Goal: Task Accomplishment & Management: Manage account settings

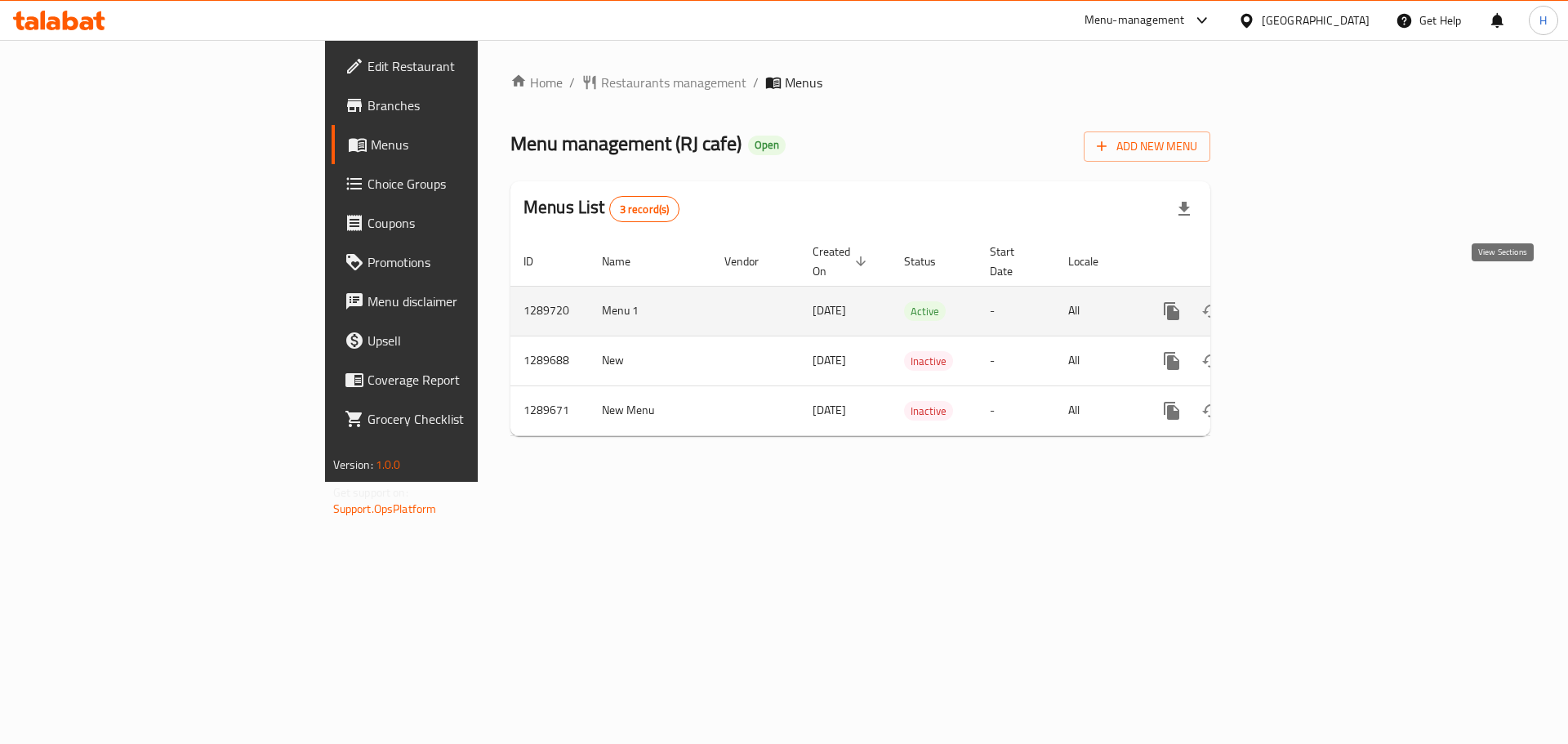
click at [1300, 302] on icon "enhanced table" at bounding box center [1290, 312] width 20 height 20
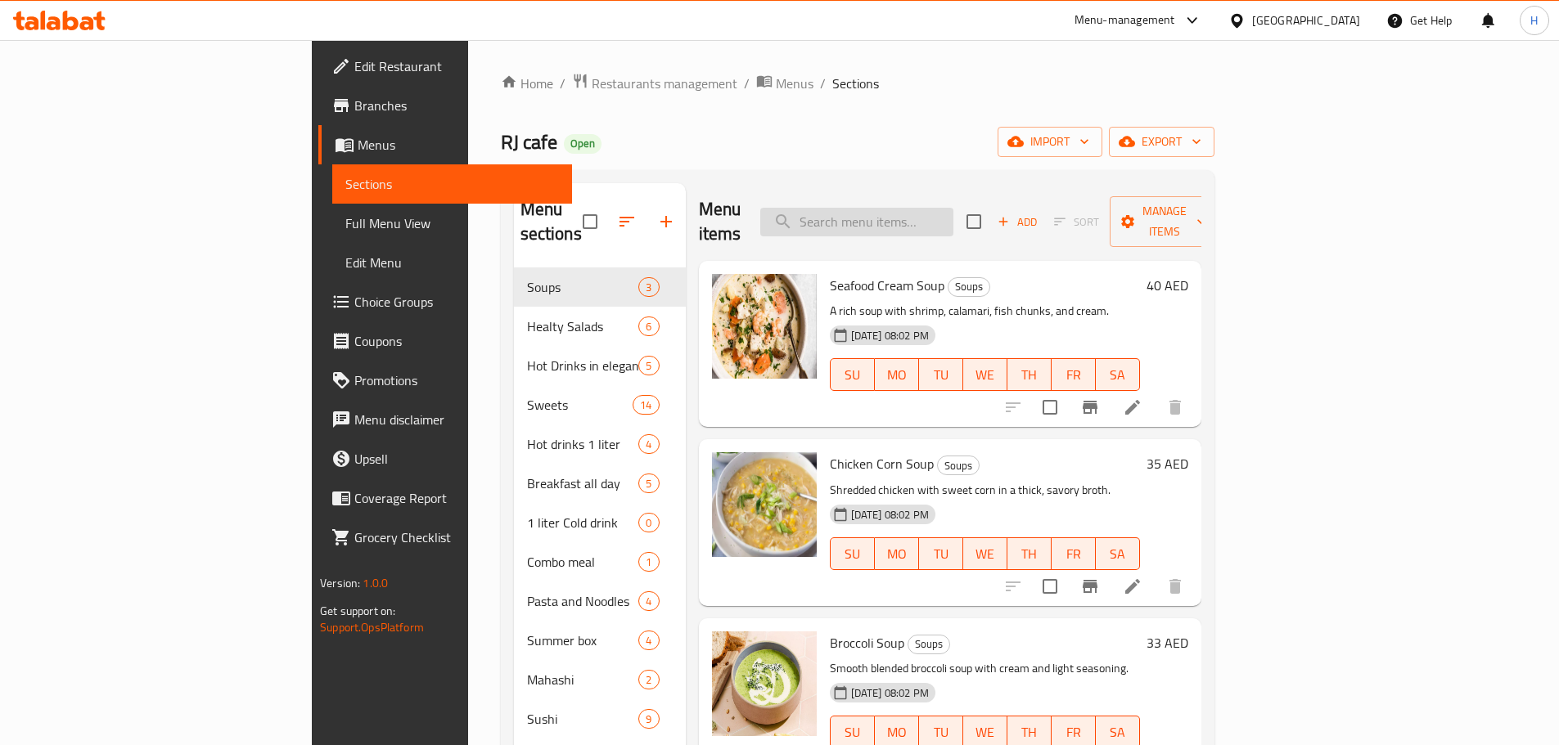
click at [953, 218] on input "search" at bounding box center [856, 222] width 193 height 29
paste input "Noodles"
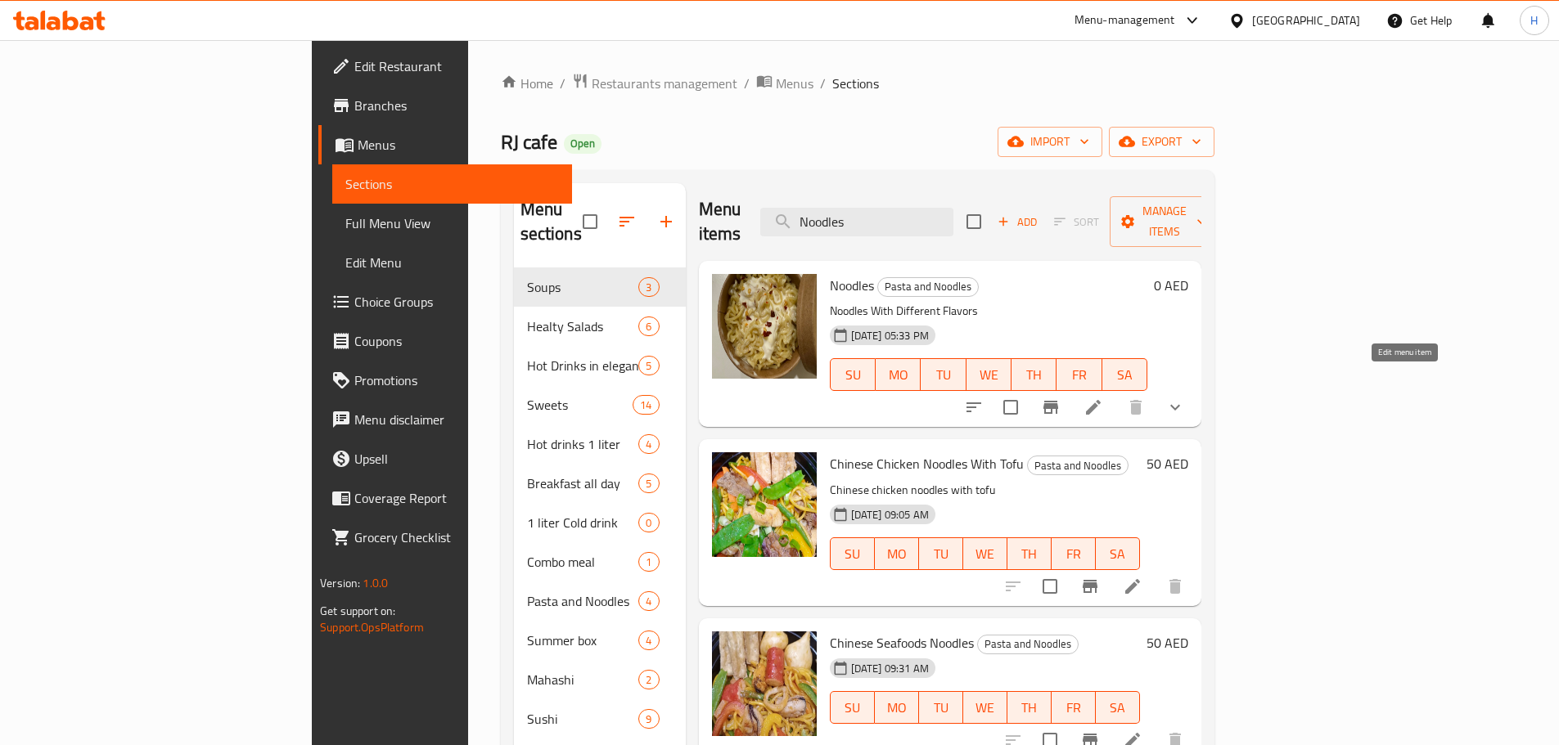
type input "Noodles"
click at [1103, 398] on icon at bounding box center [1093, 408] width 20 height 20
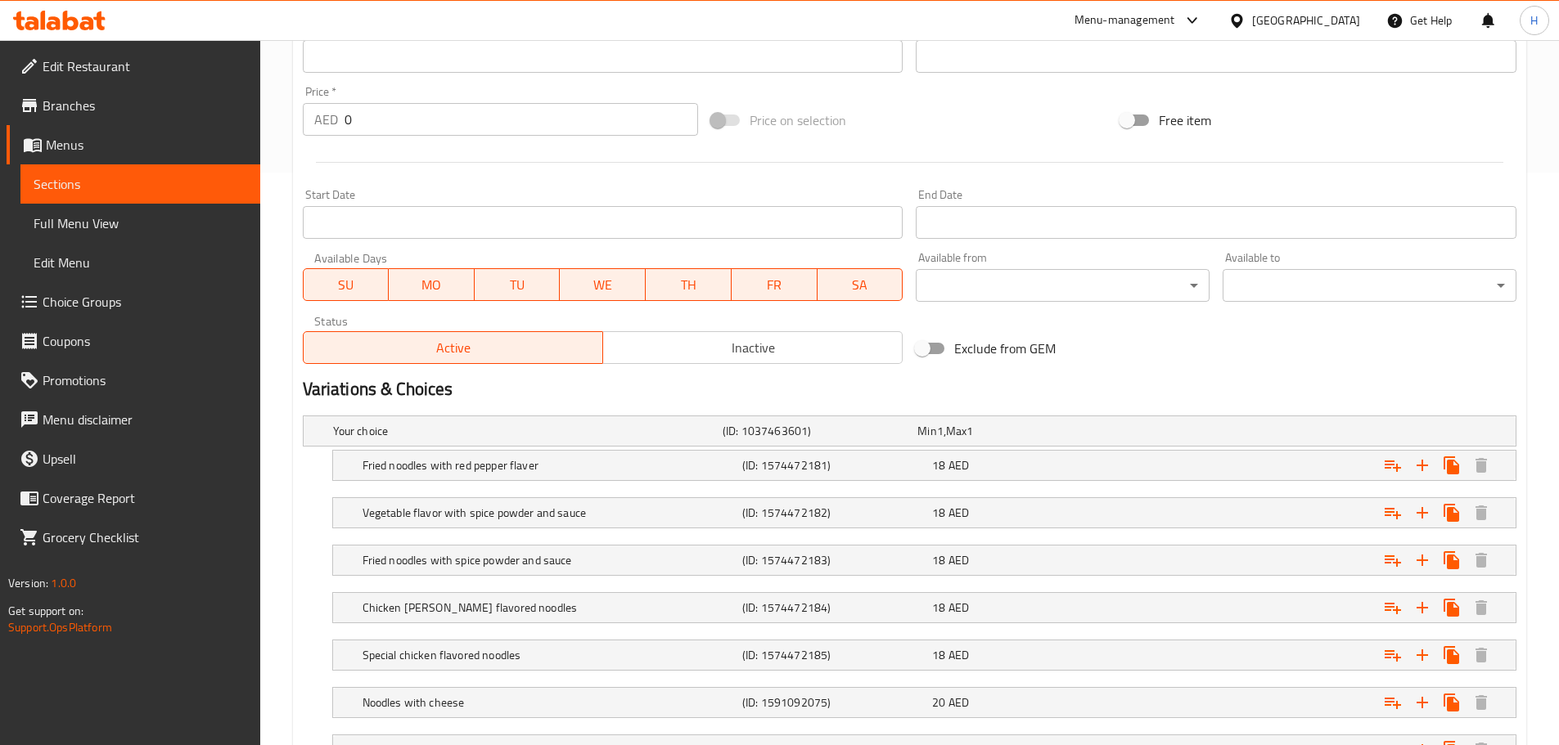
scroll to position [709, 0]
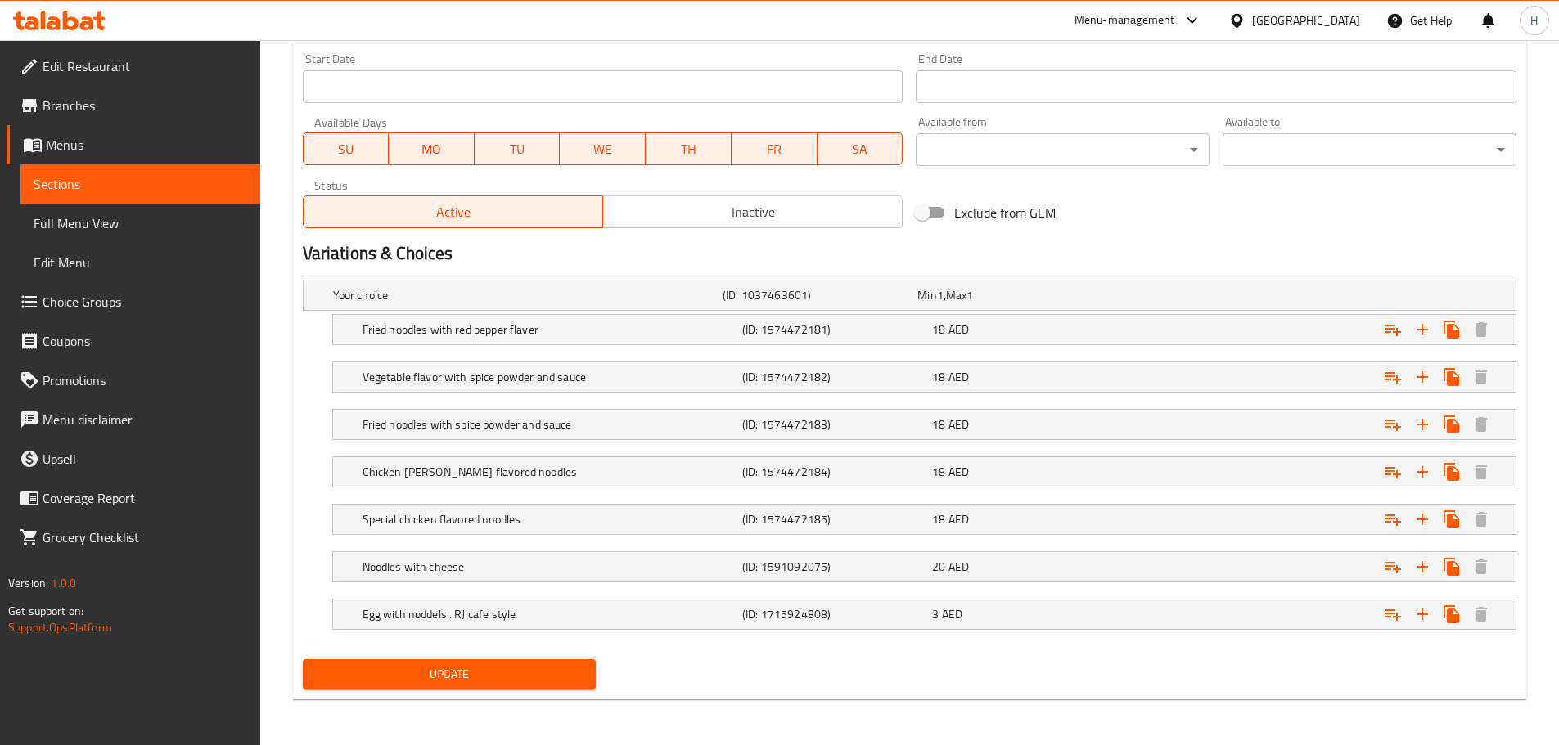
drag, startPoint x: 448, startPoint y: 613, endPoint x: 475, endPoint y: 592, distance: 34.5
click at [448, 612] on h5 "Egg with noddels.. RJ cafe style" at bounding box center [548, 614] width 373 height 16
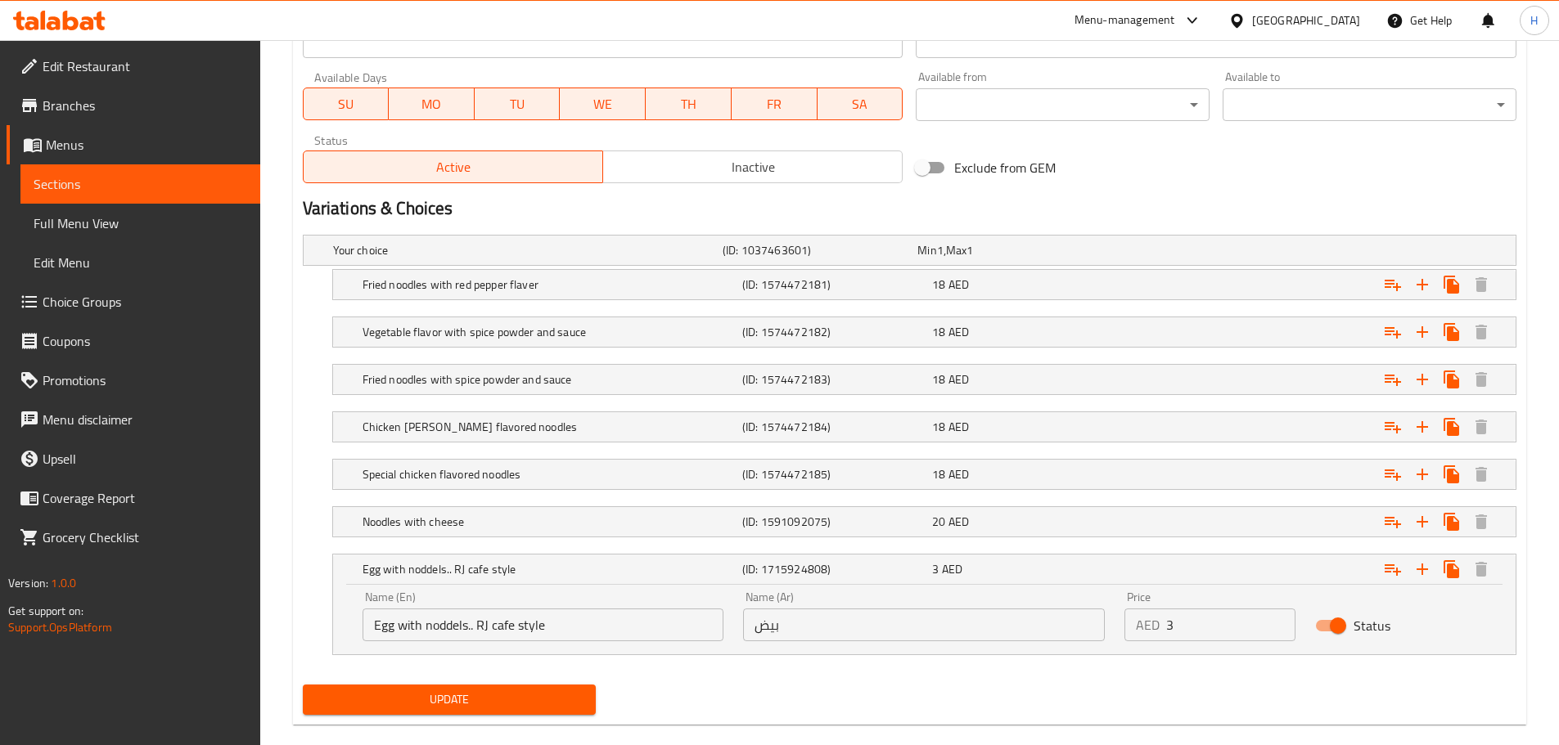
scroll to position [779, 0]
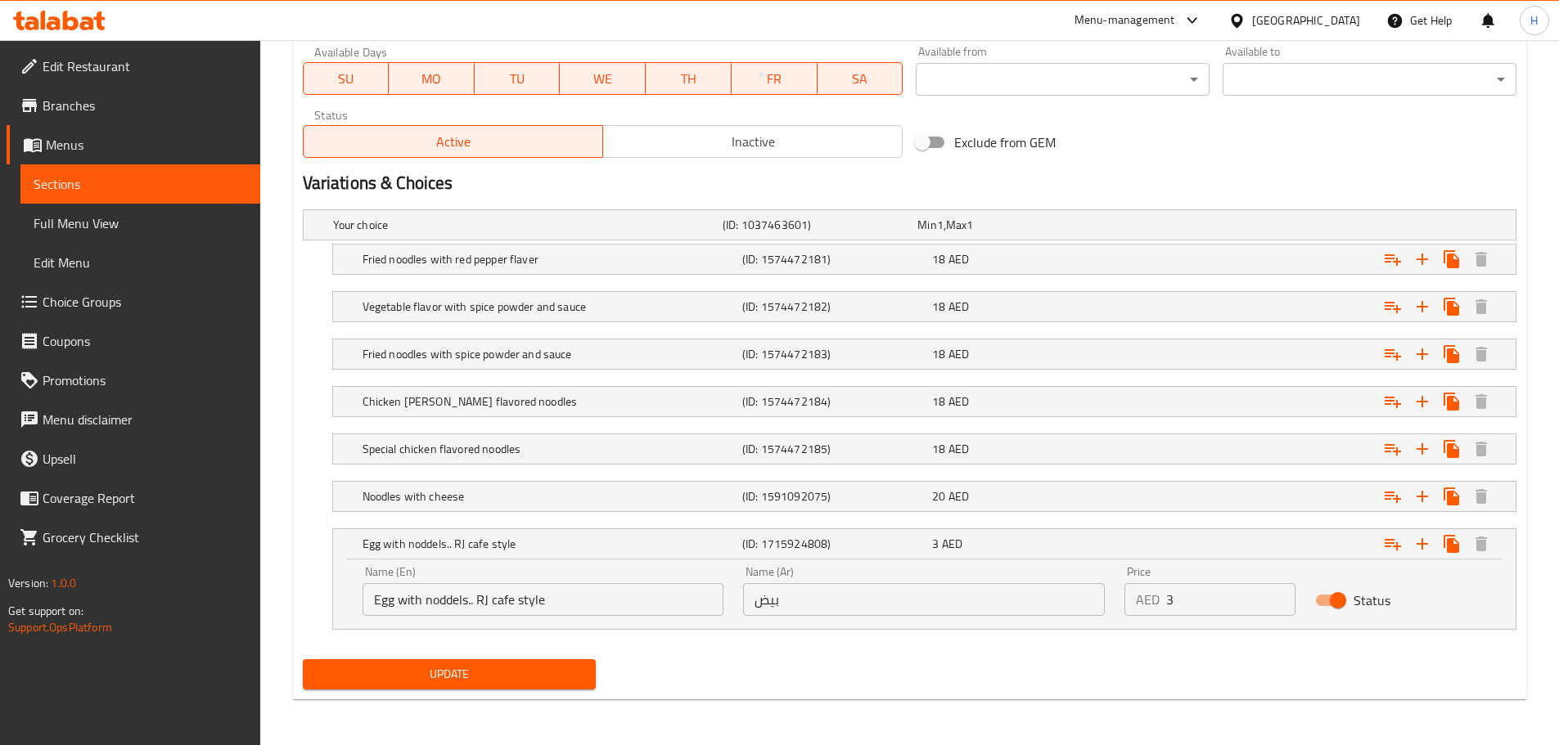
click at [898, 601] on input "بيض" at bounding box center [924, 599] width 362 height 33
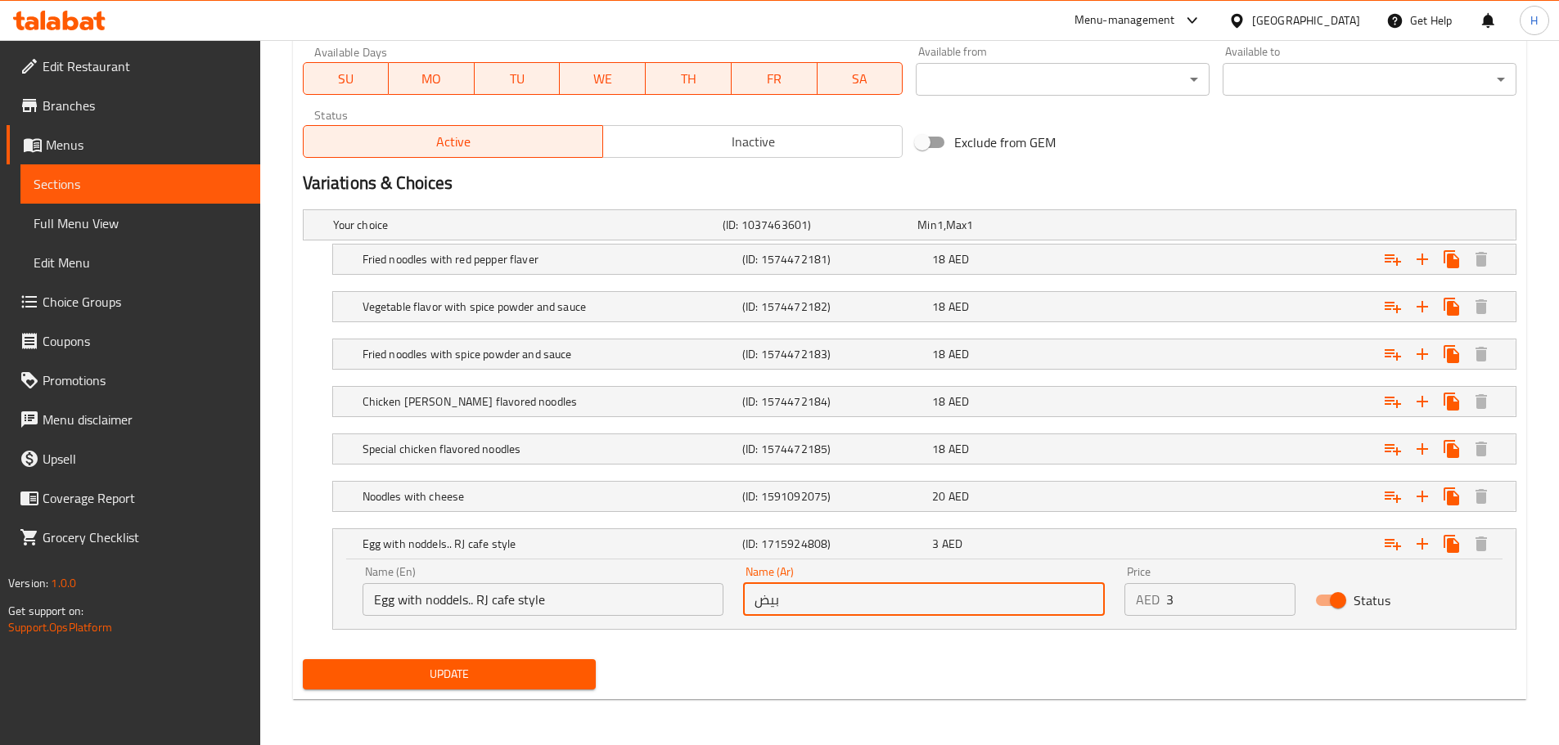
click at [898, 601] on input "بيض" at bounding box center [924, 599] width 362 height 33
paste input "مع نودلز.. على طريقة مقهى RJ"
type input "بيض مع نودلز.. على طريقة مقهى RJ"
click at [502, 673] on span "Update" at bounding box center [450, 674] width 268 height 20
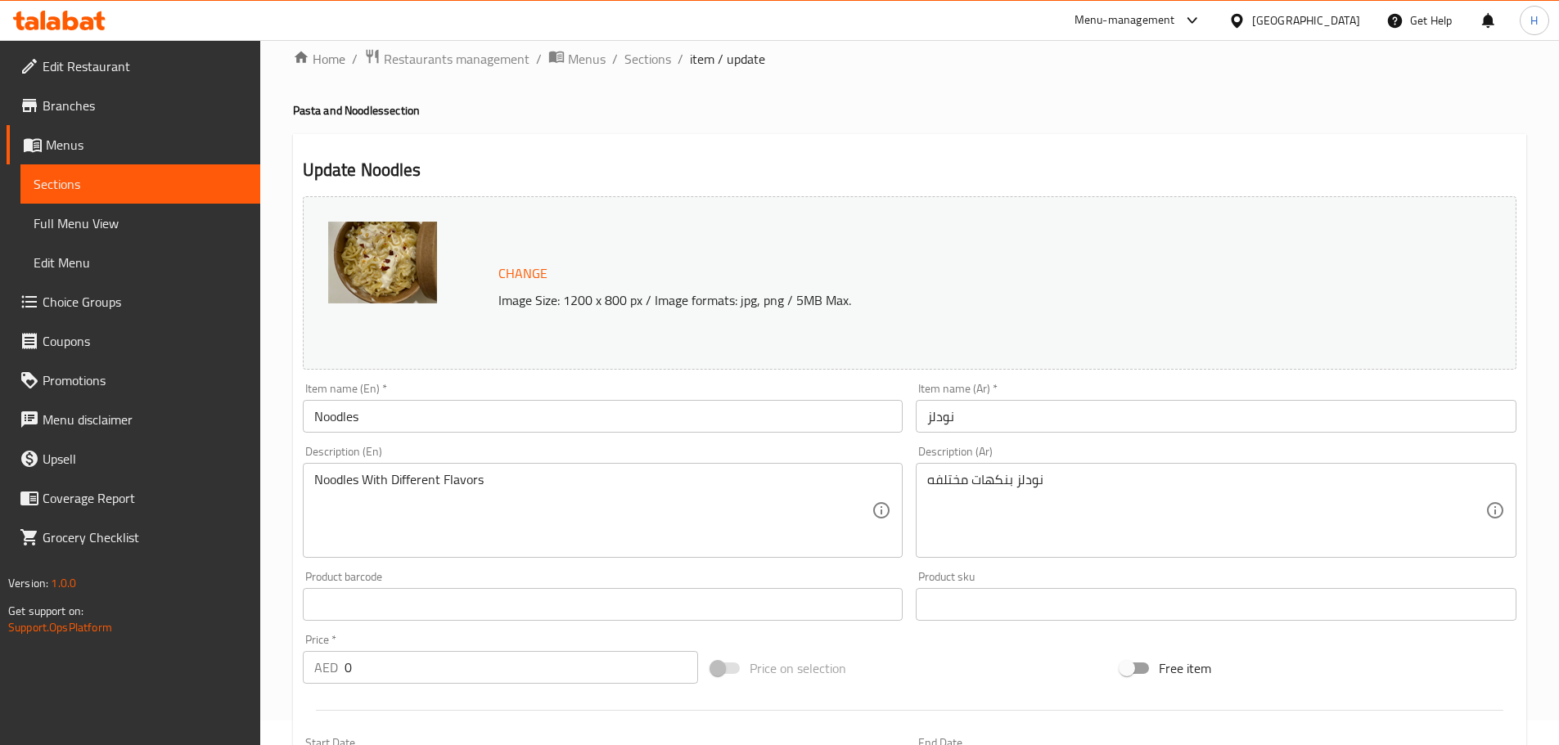
scroll to position [0, 0]
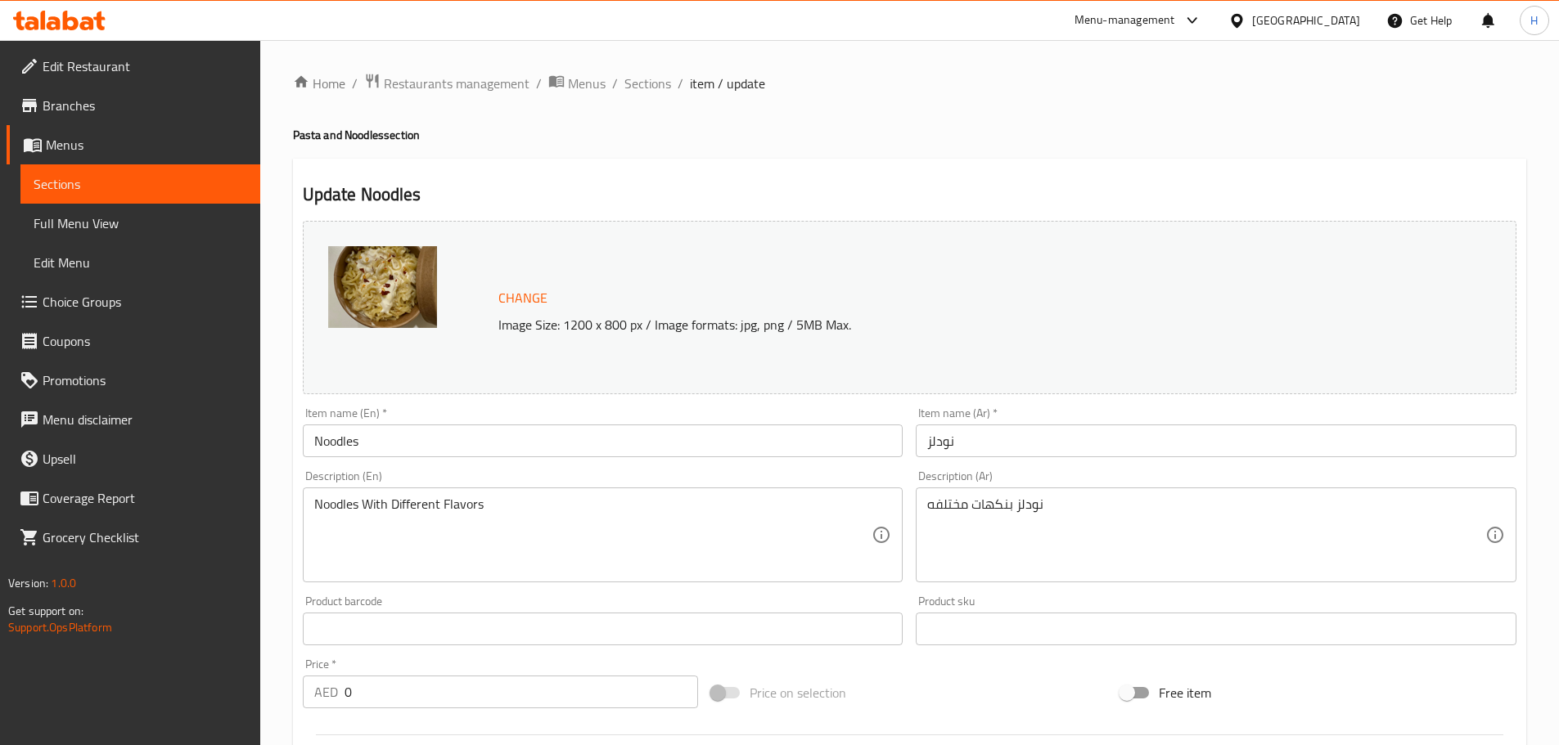
click at [1312, 24] on div "[GEOGRAPHIC_DATA]" at bounding box center [1306, 20] width 108 height 18
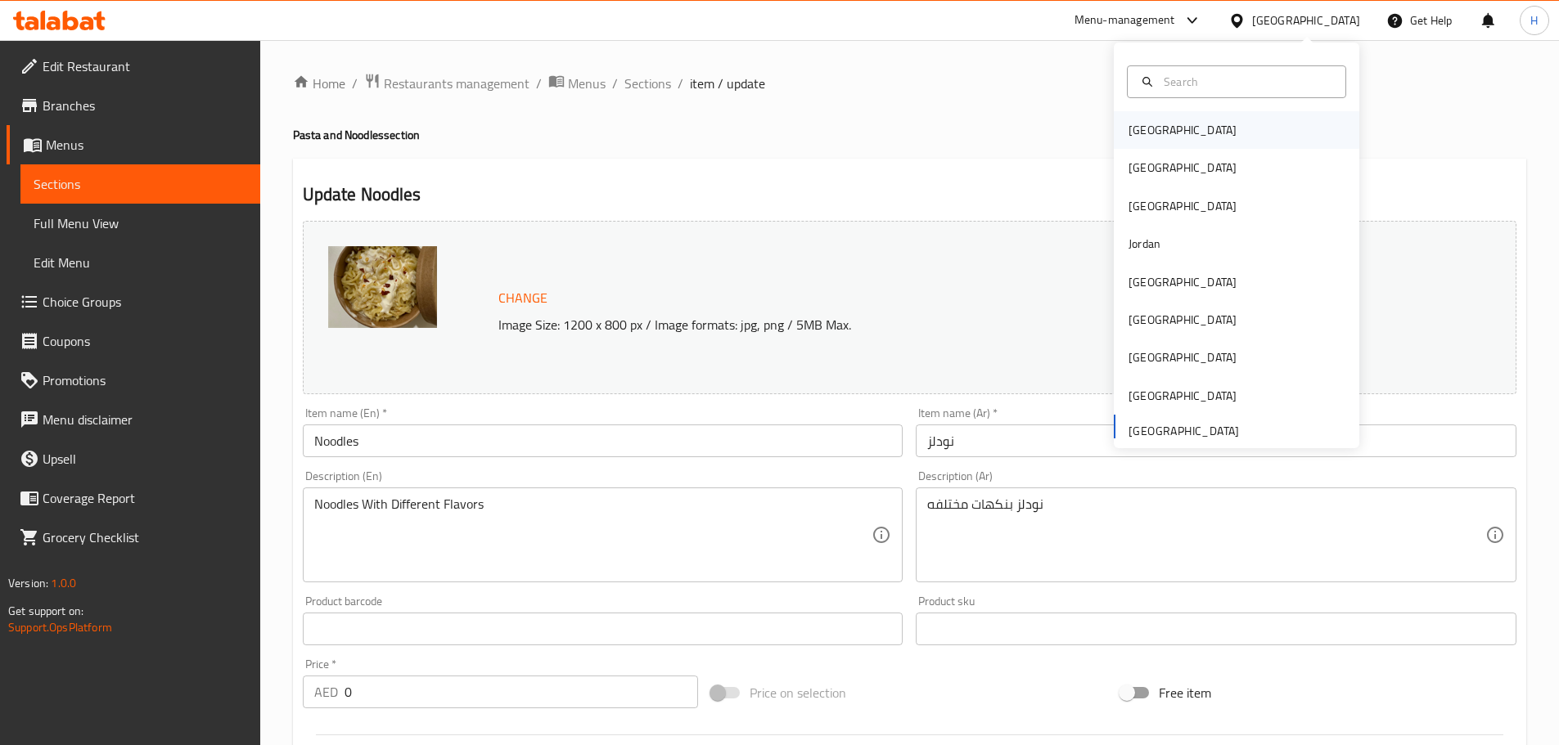
click at [1159, 128] on div "[GEOGRAPHIC_DATA]" at bounding box center [1182, 130] width 134 height 38
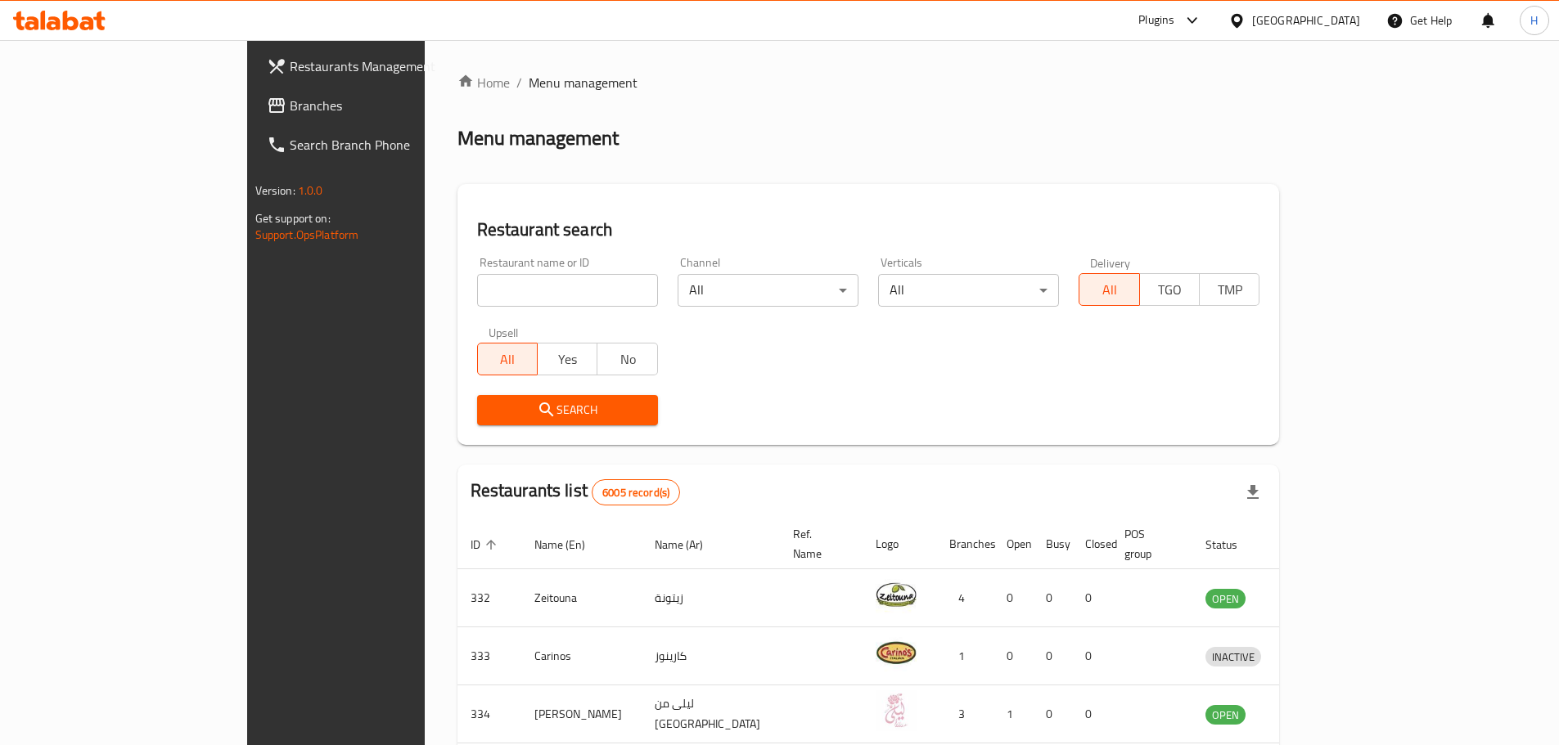
click at [290, 111] on span "Branches" at bounding box center [392, 106] width 205 height 20
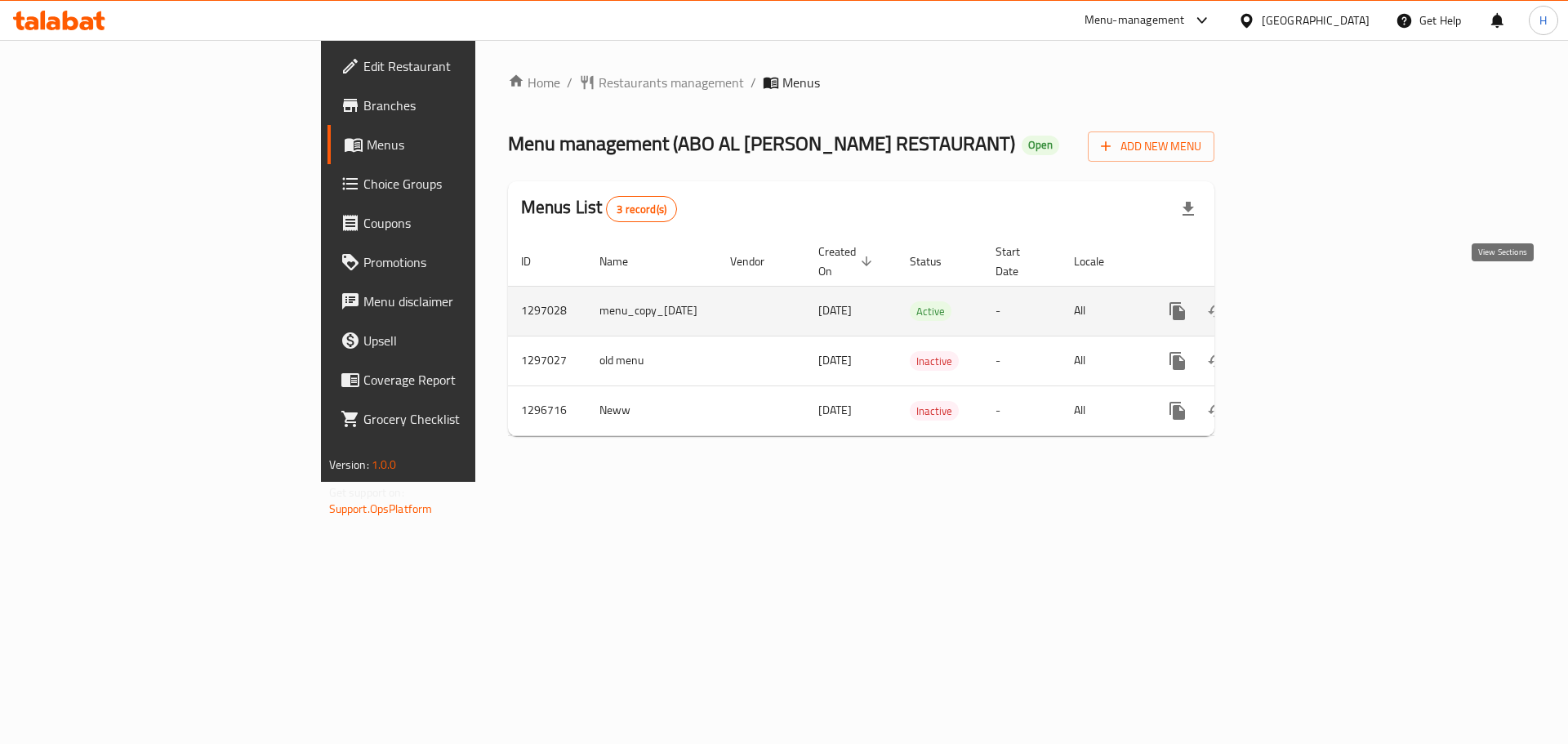
click at [1306, 302] on icon "enhanced table" at bounding box center [1296, 312] width 20 height 20
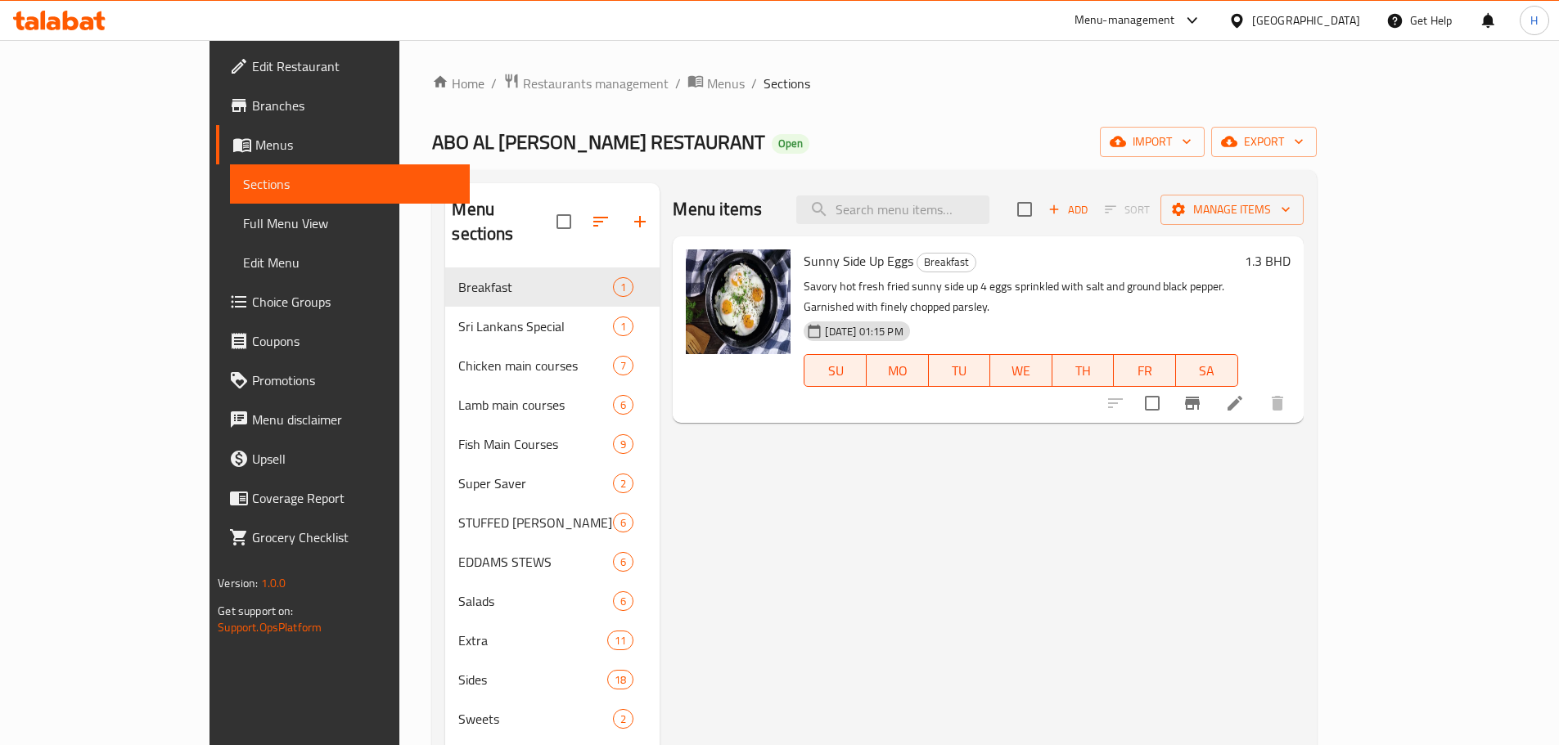
click at [252, 308] on span "Choice Groups" at bounding box center [354, 302] width 205 height 20
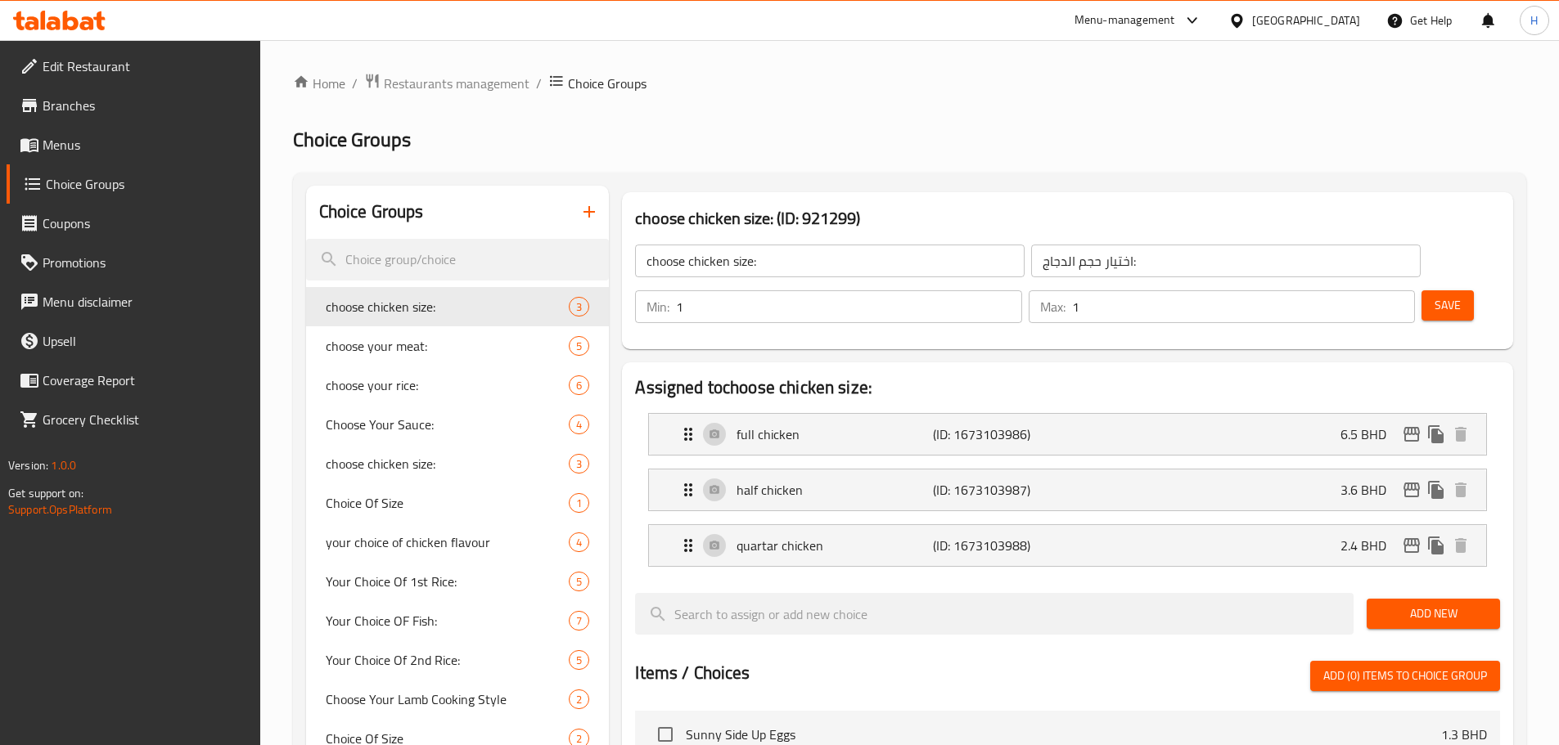
click at [908, 124] on div "Home / Restaurants management / Choice Groups Choice Groups Choice Groups choos…" at bounding box center [909, 686] width 1233 height 1227
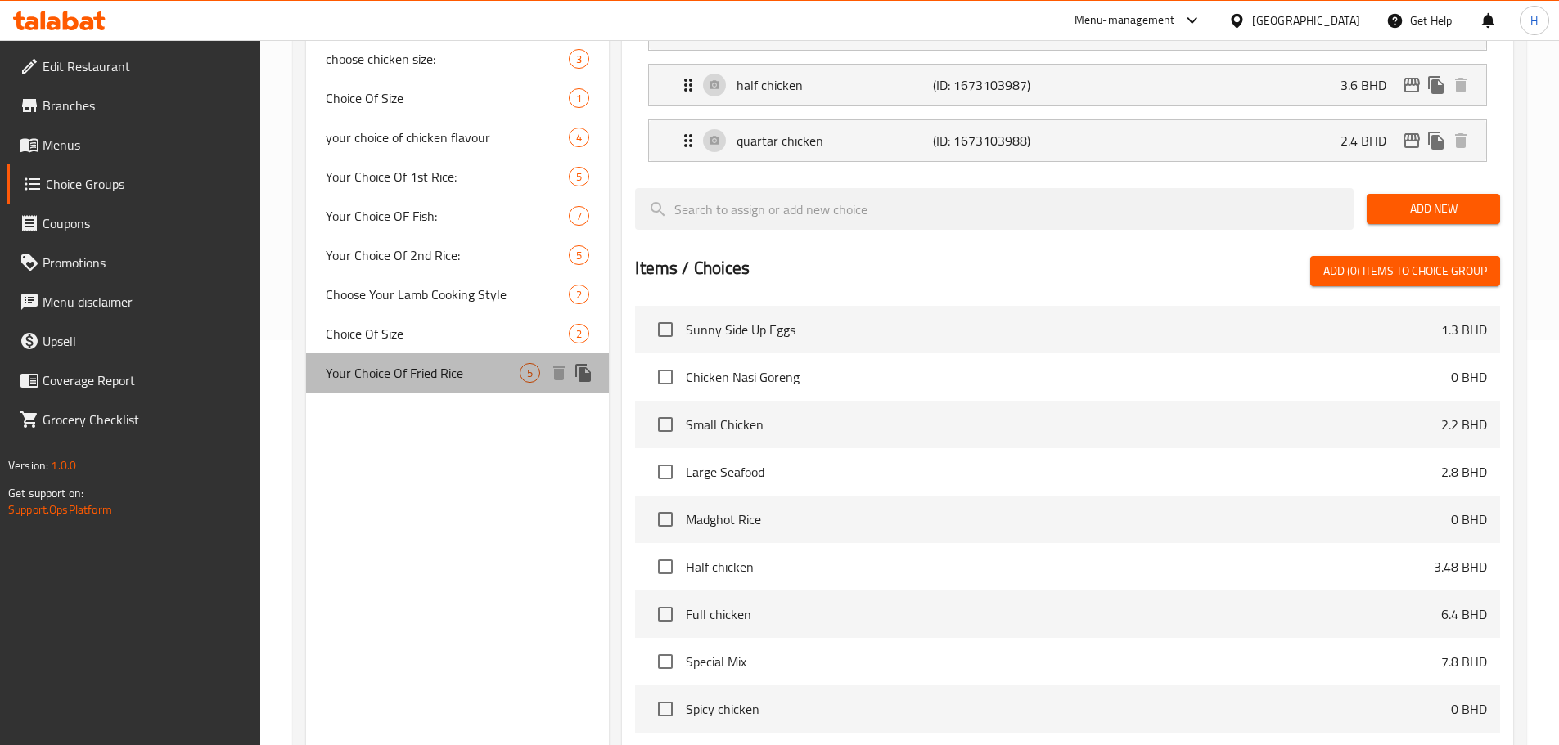
click at [400, 375] on span "Your Choice Of Fried Rice" at bounding box center [423, 373] width 195 height 20
type input "Your Choice Of Fried Rice"
type input "اختيارك من الأرز المقلي"
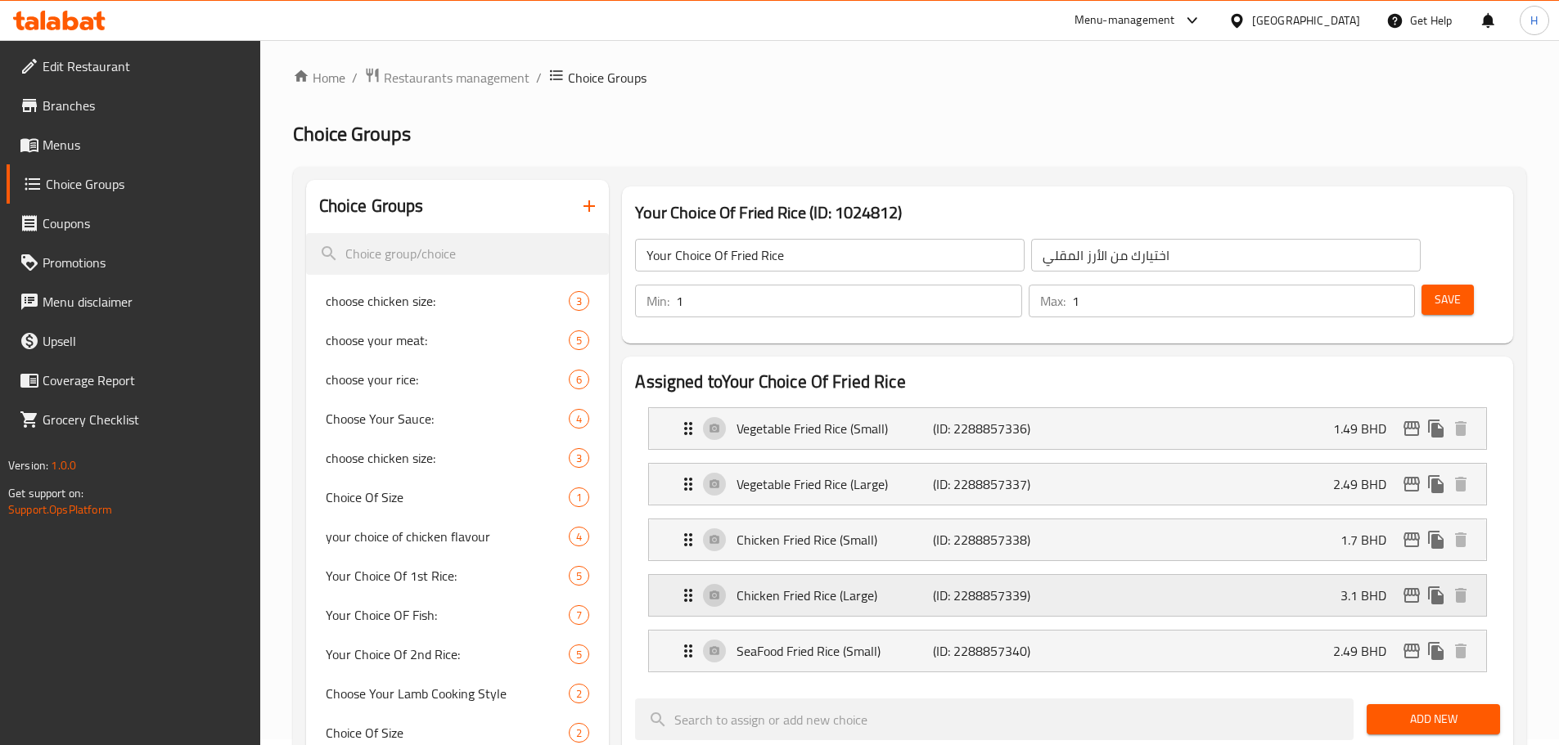
scroll to position [0, 0]
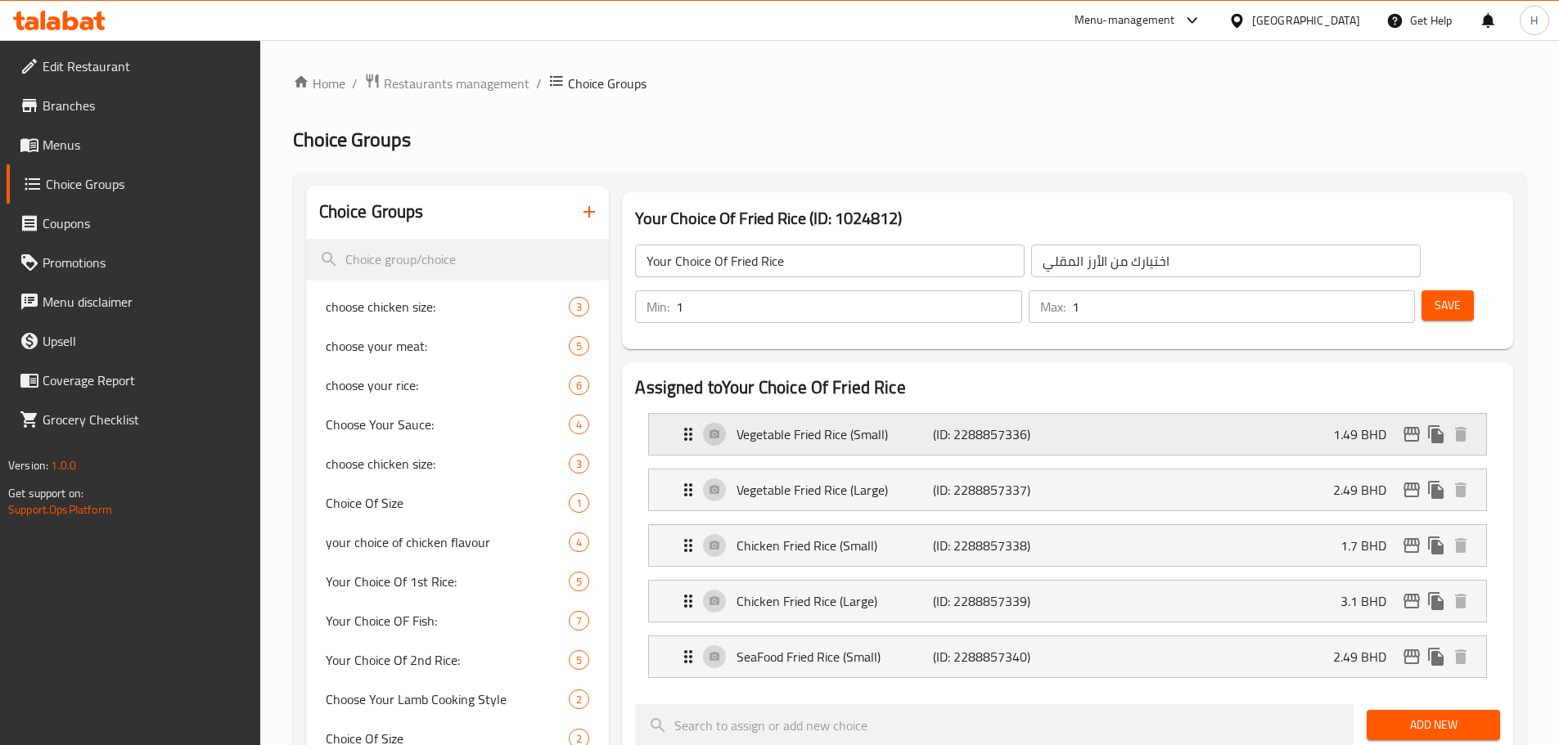
click at [691, 425] on icon "Expand" at bounding box center [688, 435] width 20 height 20
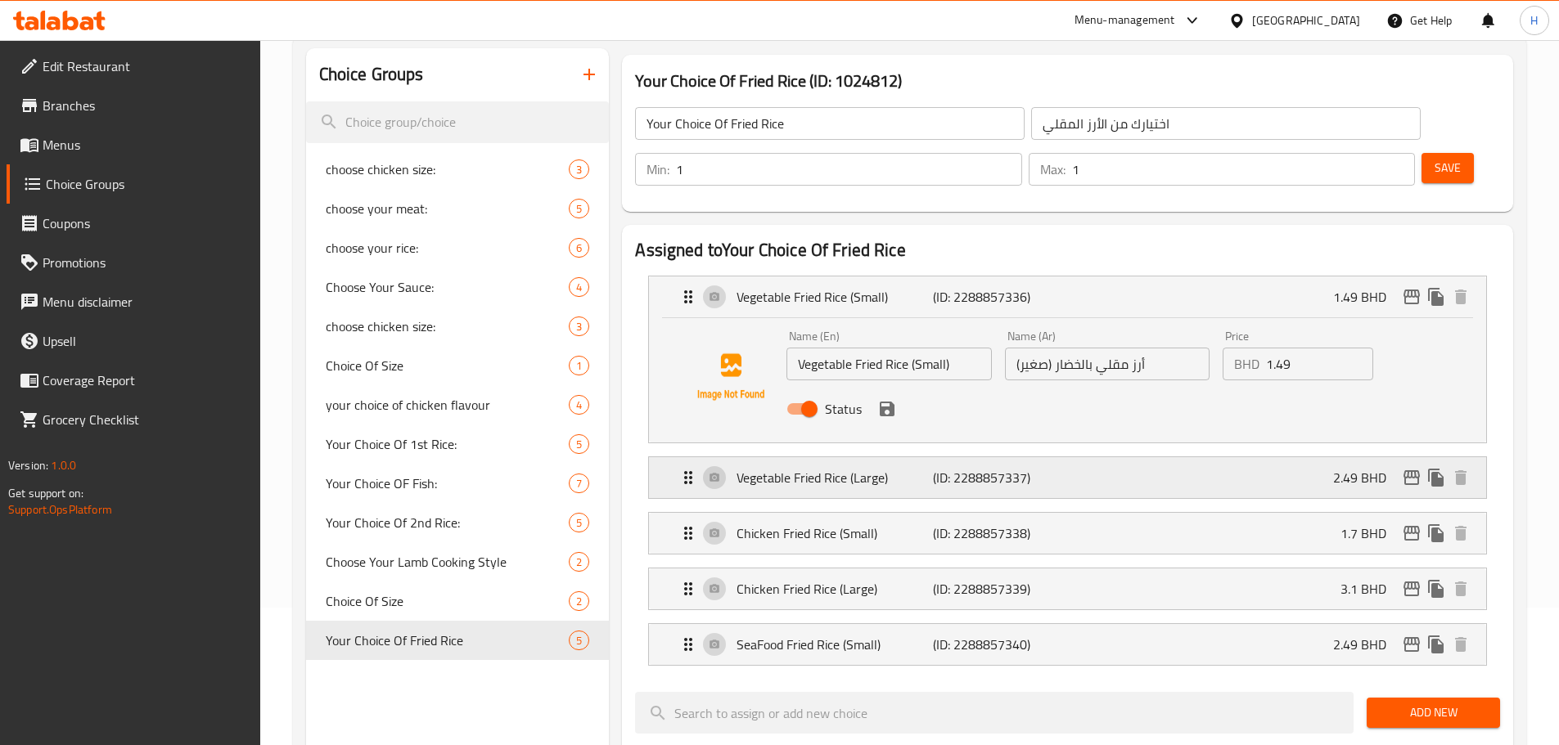
scroll to position [164, 0]
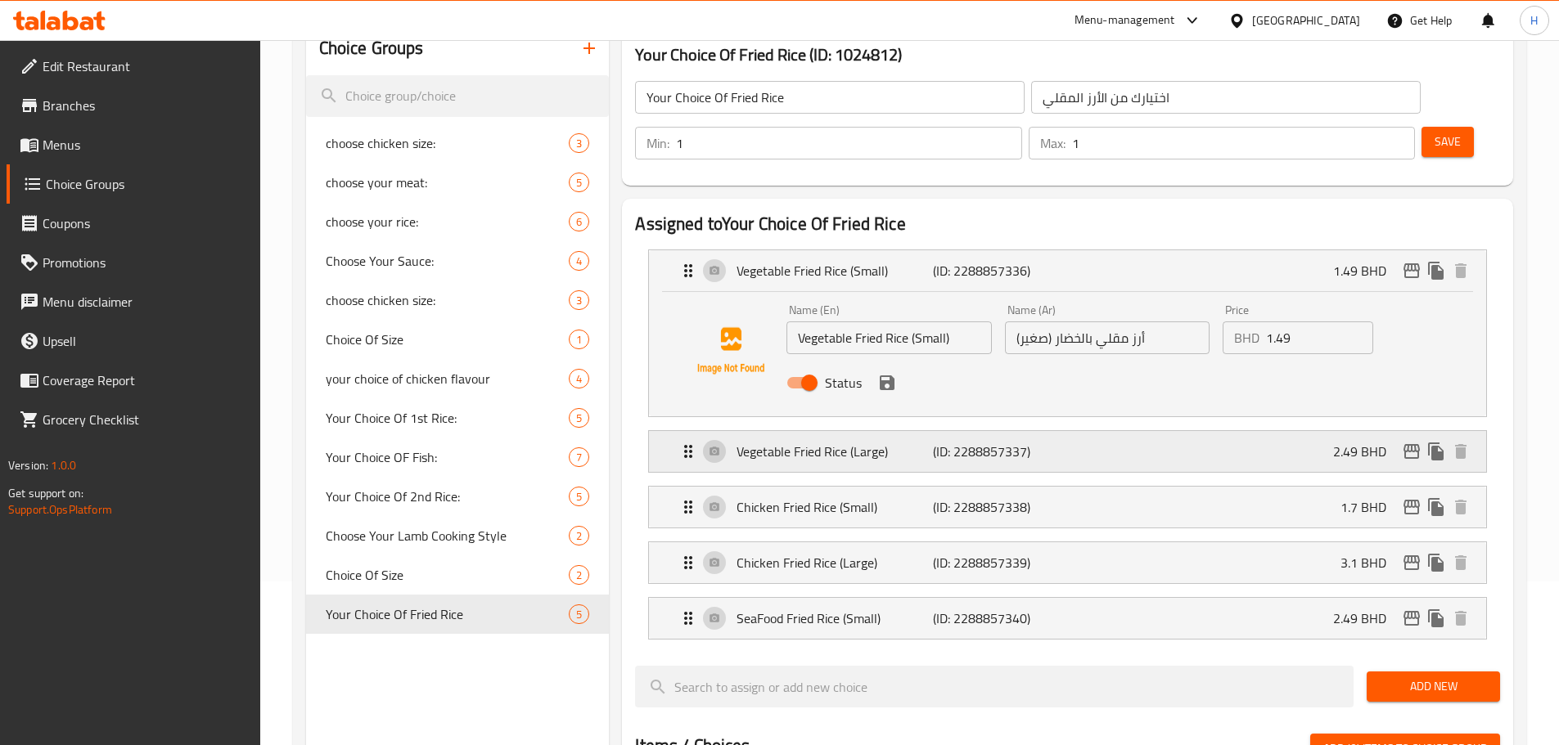
click at [687, 442] on icon "Expand" at bounding box center [688, 452] width 20 height 20
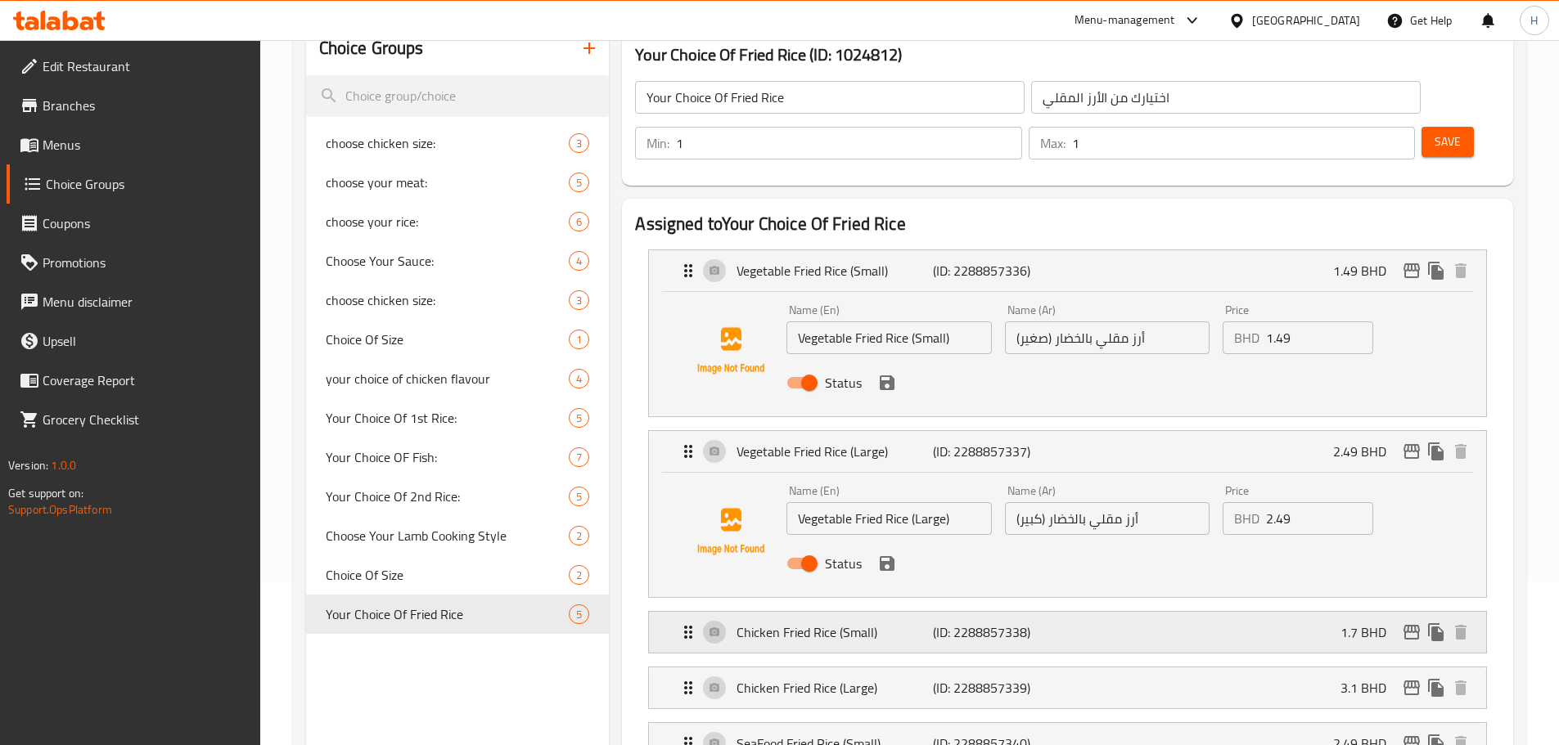
click at [676, 612] on div "Chicken Fried Rice (Small) (ID: 2288857338) 1.7 BHD" at bounding box center [1067, 632] width 837 height 41
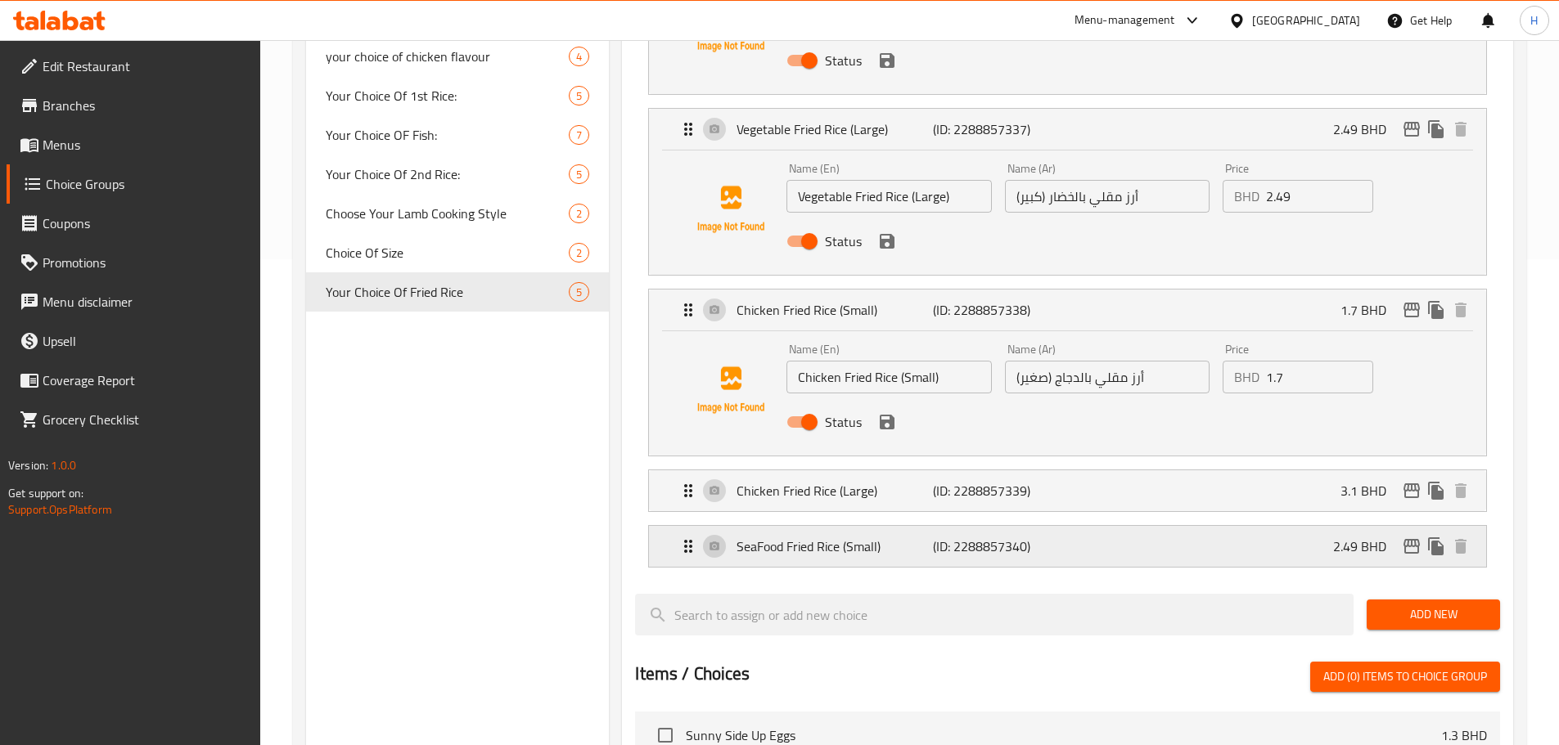
scroll to position [491, 0]
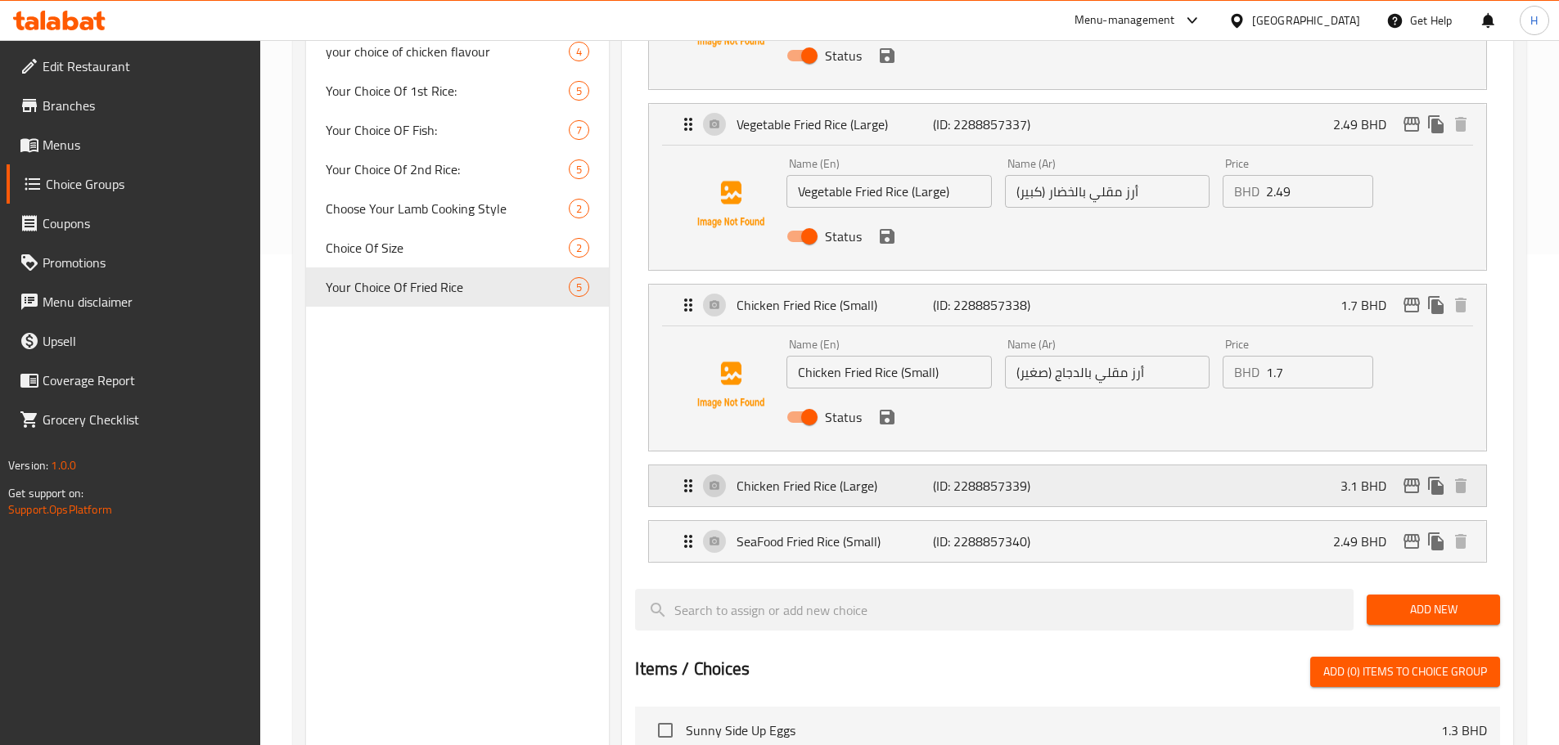
click at [688, 476] on icon "Expand" at bounding box center [688, 486] width 20 height 20
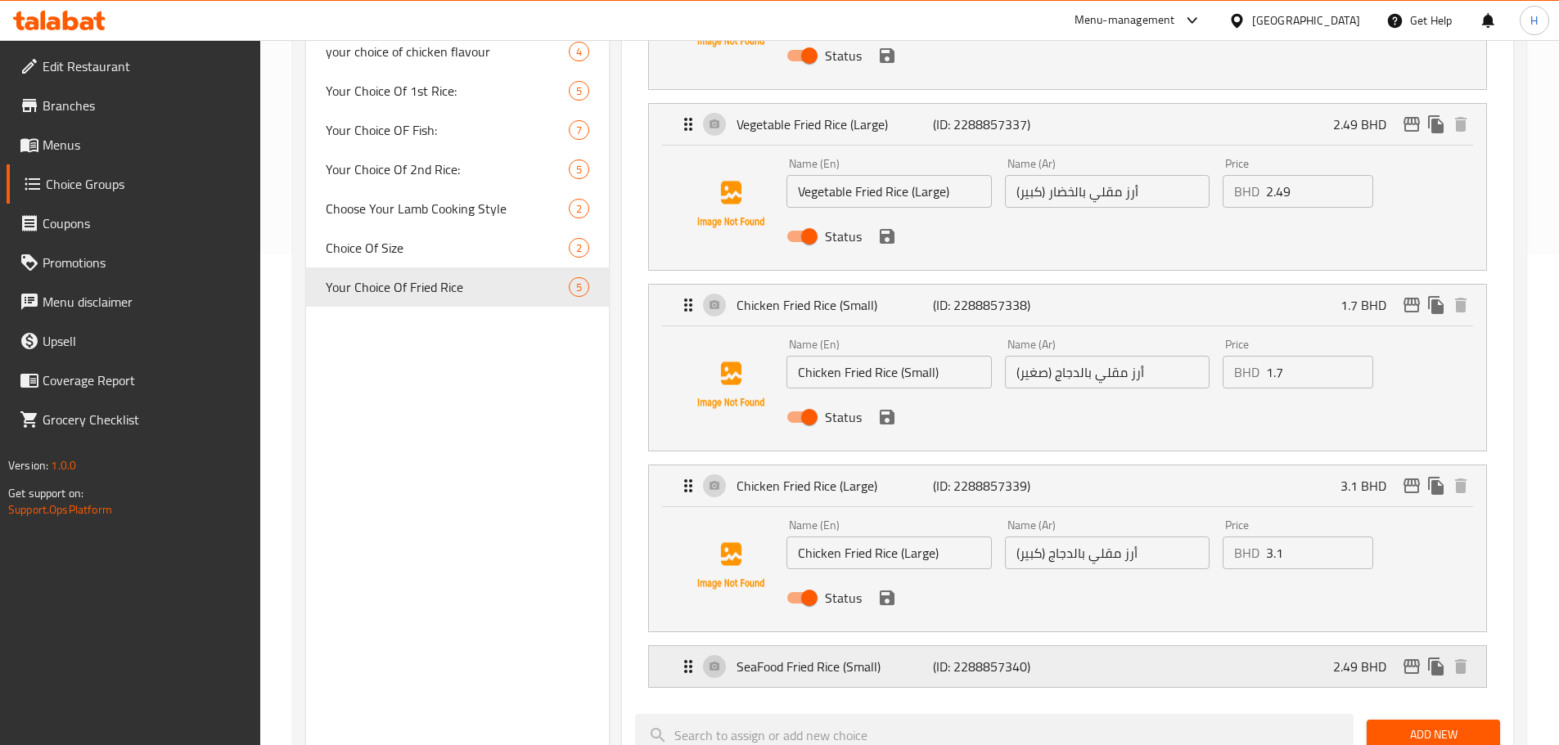
click at [685, 660] on icon "Expand" at bounding box center [688, 666] width 8 height 13
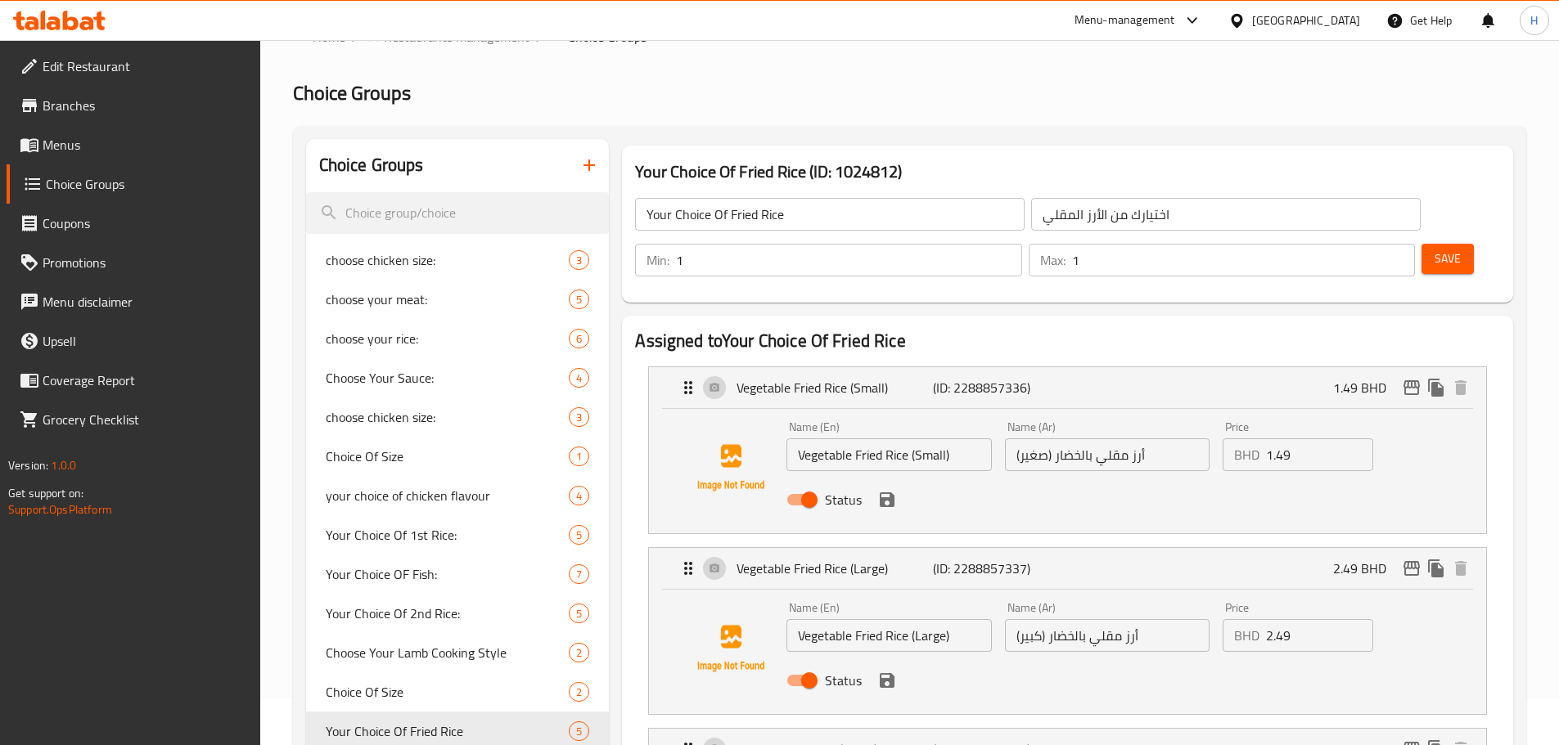
scroll to position [0, 0]
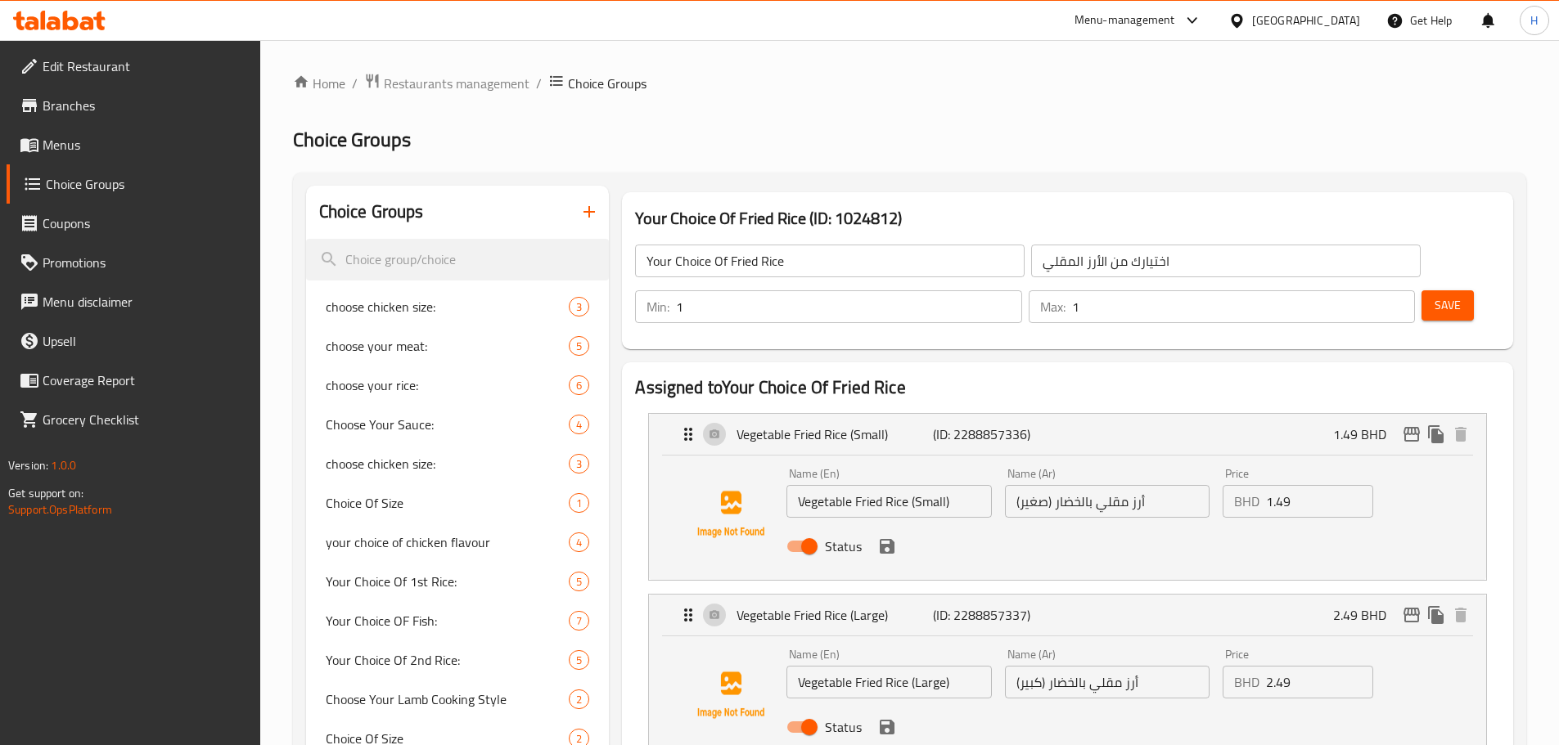
click at [1175, 20] on div "Menu-management" at bounding box center [1124, 21] width 101 height 20
click at [1109, 115] on div "Global Quality Control Center" at bounding box center [1111, 110] width 143 height 18
